Goal: Transaction & Acquisition: Download file/media

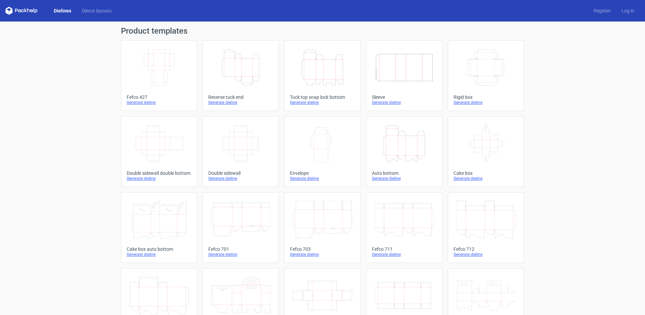
click at [136, 101] on div "Generate dieline" at bounding box center [159, 102] width 65 height 5
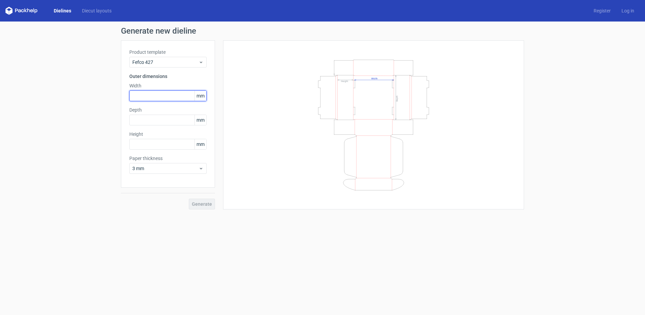
click at [149, 94] on input "text" at bounding box center [167, 95] width 77 height 11
type input "150"
click at [146, 120] on input "text" at bounding box center [167, 120] width 77 height 11
type input "150"
click at [153, 143] on input "text" at bounding box center [167, 144] width 77 height 11
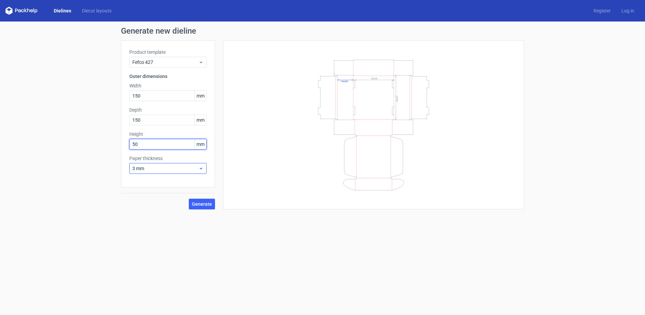
type input "50"
click at [199, 169] on icon at bounding box center [201, 168] width 5 height 5
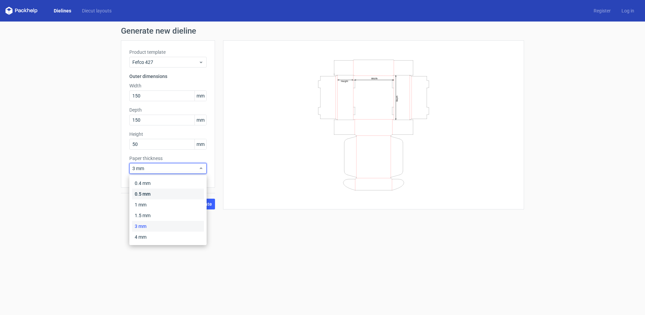
click at [146, 192] on div "0.5 mm" at bounding box center [168, 193] width 72 height 11
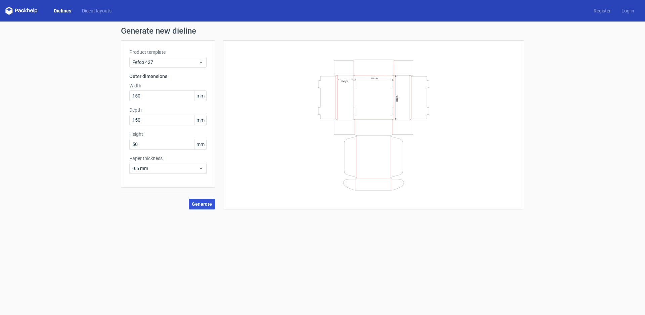
click at [208, 203] on span "Generate" at bounding box center [202, 204] width 20 height 5
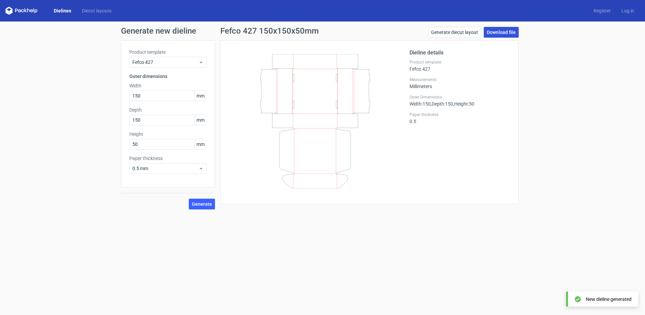
click at [495, 33] on link "Download file" at bounding box center [501, 32] width 35 height 11
click at [86, 275] on form "Generate new dieline Product template Fefco 427 Outer dimensions Width 150 mm D…" at bounding box center [322, 168] width 645 height 293
